Goal: Check status: Check status

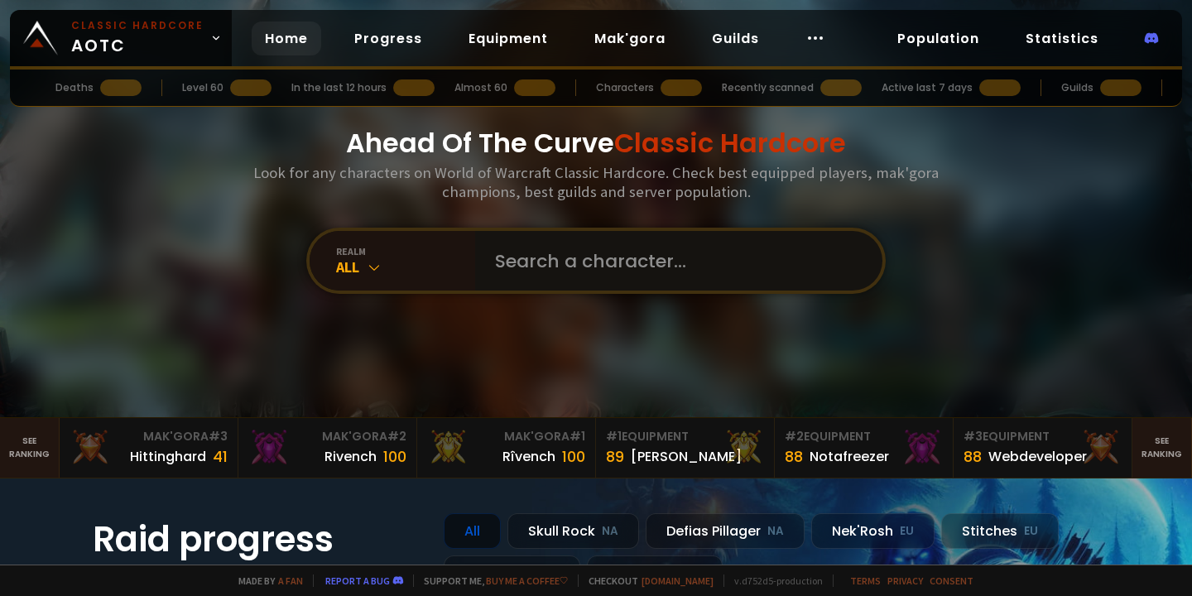
click at [515, 266] on input "text" at bounding box center [674, 261] width 378 height 60
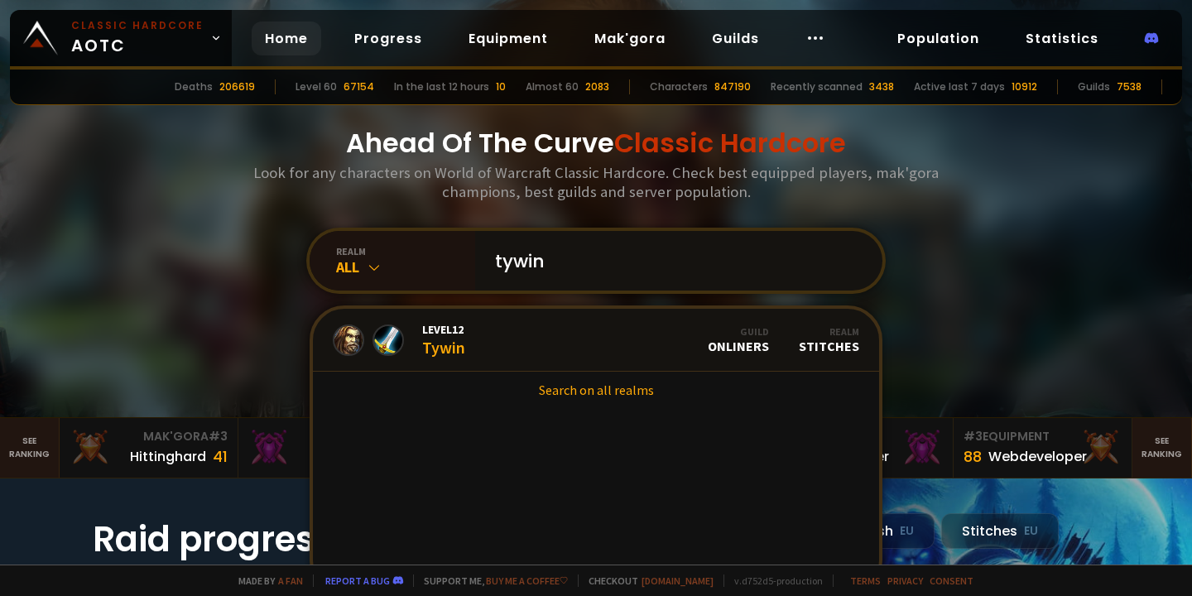
type input "Tywin"
drag, startPoint x: 507, startPoint y: 273, endPoint x: 378, endPoint y: 266, distance: 129.4
click at [378, 266] on icon at bounding box center [374, 267] width 17 height 17
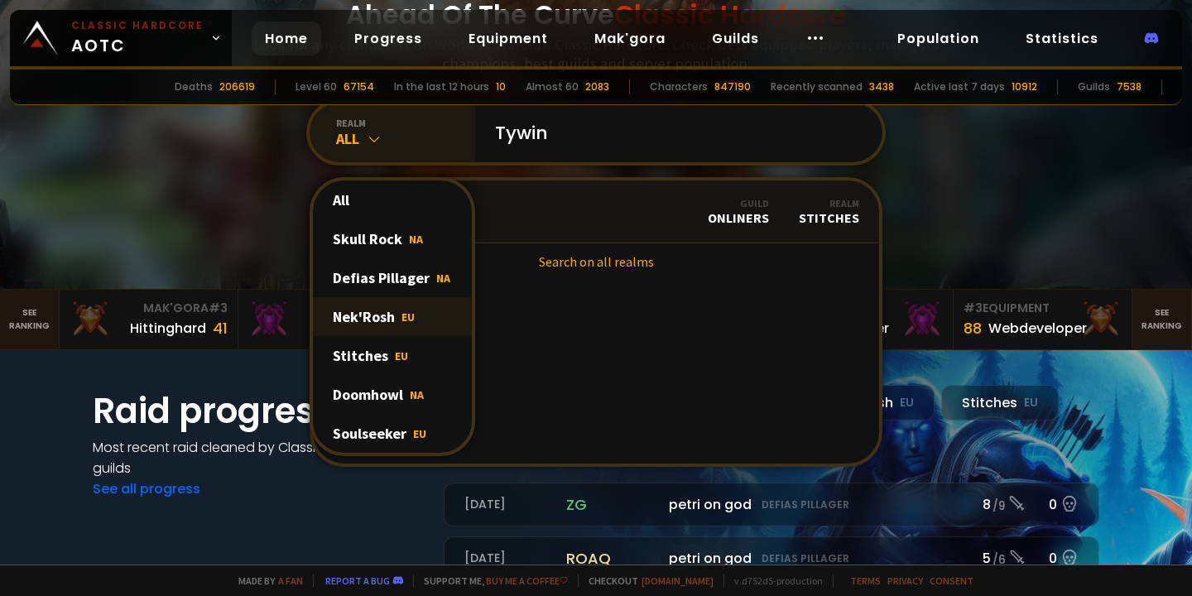
scroll to position [138, 0]
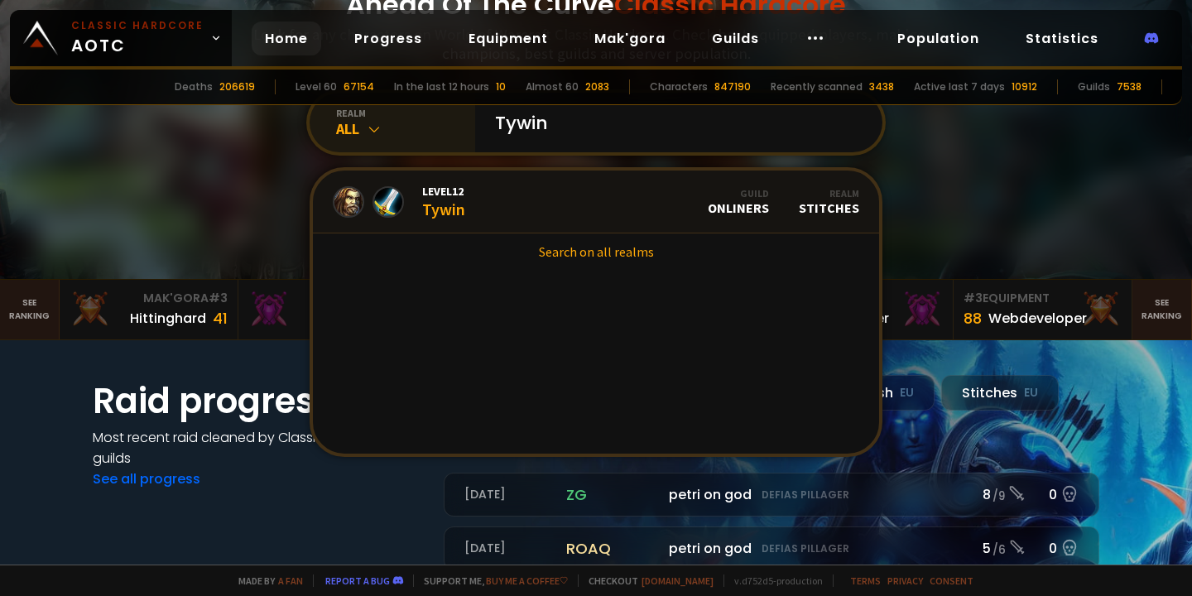
click at [378, 132] on icon at bounding box center [374, 129] width 17 height 17
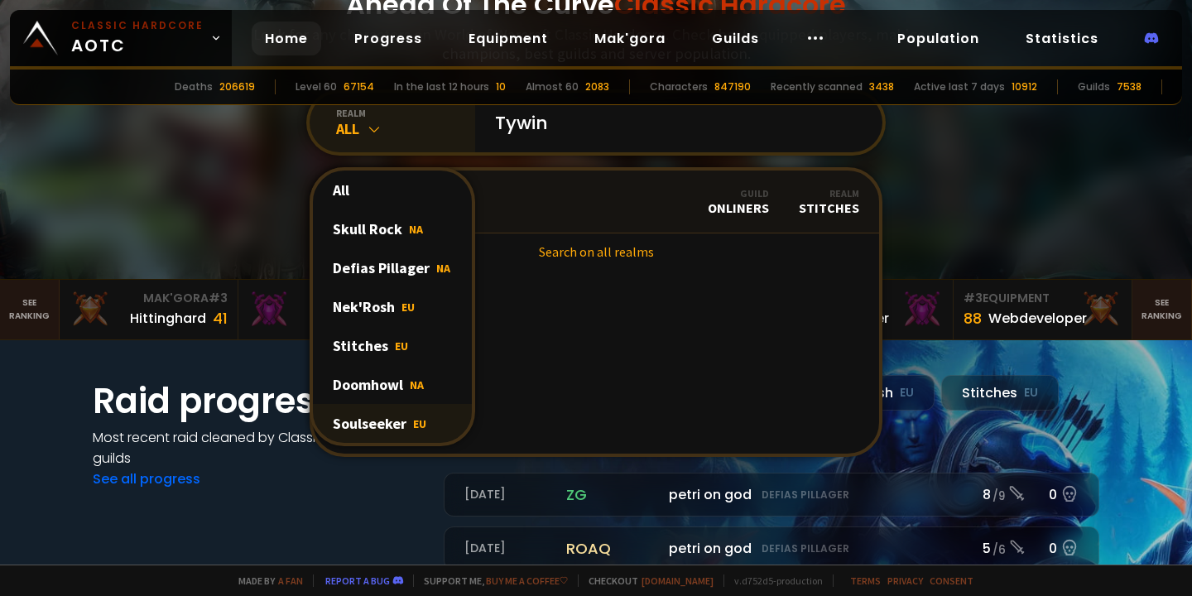
click at [379, 419] on div "Soulseeker EU" at bounding box center [392, 423] width 159 height 39
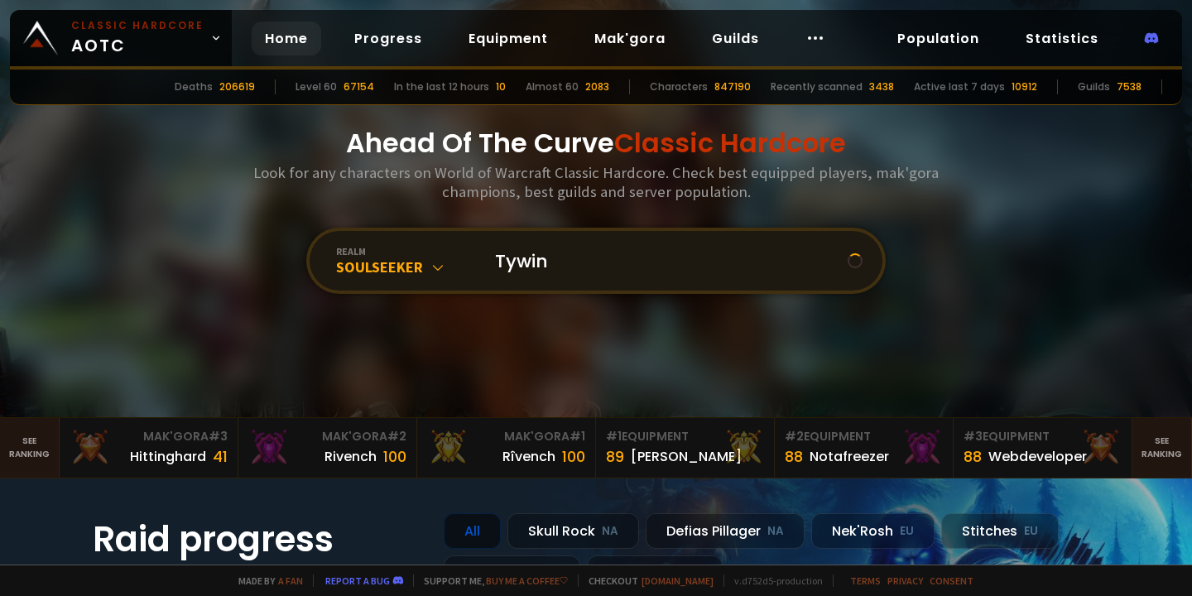
scroll to position [0, 0]
click at [498, 259] on input "Tywin" at bounding box center [666, 261] width 363 height 60
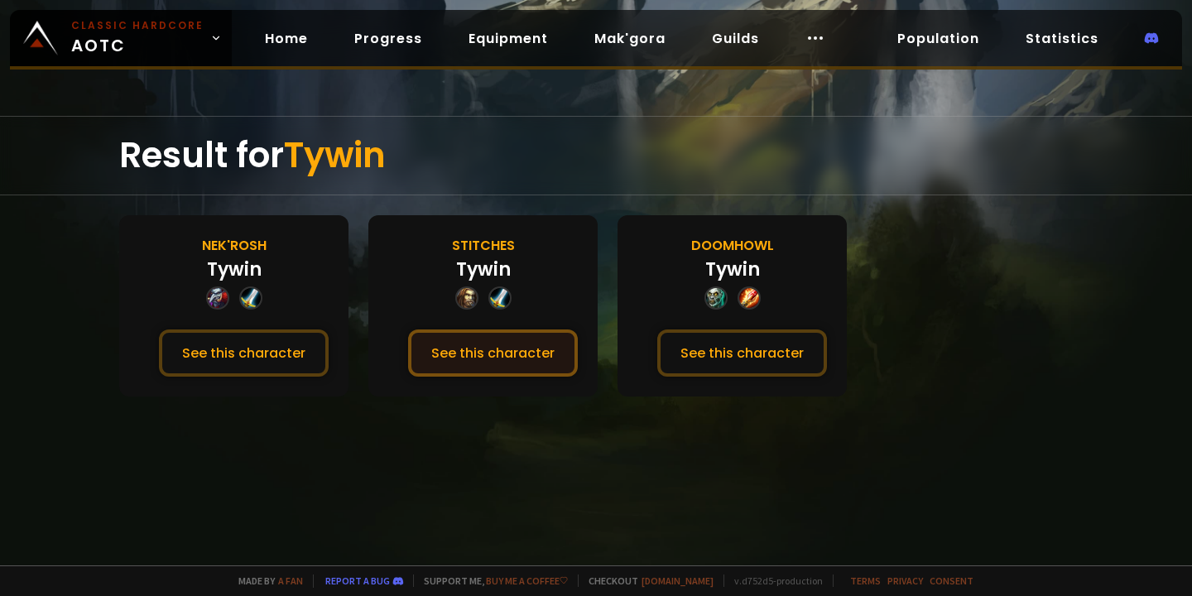
click at [506, 359] on button "See this character" at bounding box center [493, 353] width 170 height 47
